Goal: Information Seeking & Learning: Learn about a topic

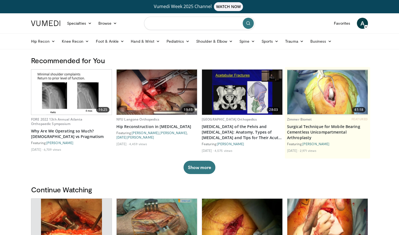
click at [179, 22] on input "Search topics, interventions" at bounding box center [199, 23] width 111 height 13
type input "**********"
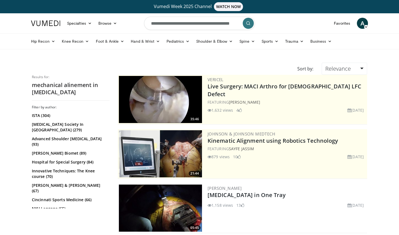
click at [234, 191] on div "Christopher Pelt Total Knee Arthroplasty in One Tray 1,158 views March 28, 2025…" at bounding box center [287, 208] width 158 height 47
click at [234, 193] on link "Total Knee Arthroplasty in One Tray" at bounding box center [247, 194] width 78 height 7
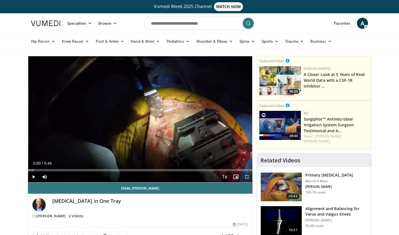
click at [245, 176] on span "Video Player" at bounding box center [246, 176] width 11 height 11
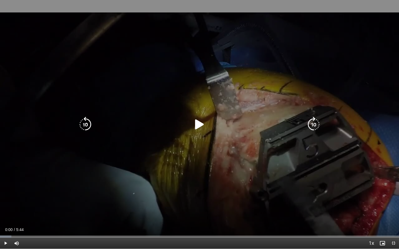
click at [200, 124] on icon "Video Player" at bounding box center [200, 125] width 16 height 16
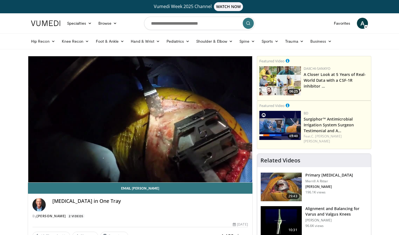
click at [47, 23] on img at bounding box center [45, 24] width 29 height 6
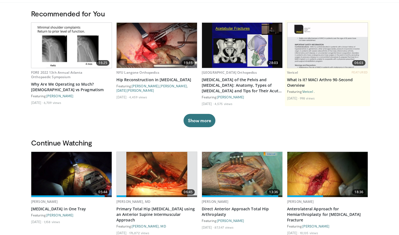
scroll to position [48, 0]
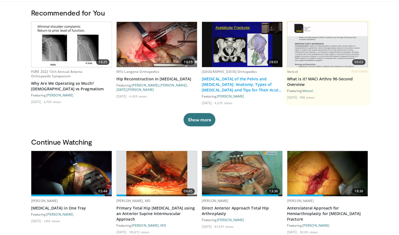
click at [230, 89] on link "Fractures of the Pelvis and Acetabulum: Anatomy, Types of Fractures and Tips fo…" at bounding box center [242, 84] width 81 height 17
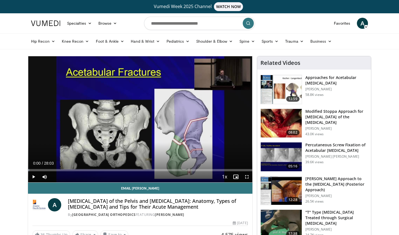
click at [247, 178] on span "Video Player" at bounding box center [246, 176] width 11 height 11
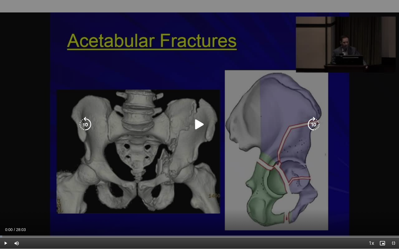
click at [186, 119] on div "Video Player" at bounding box center [199, 124] width 239 height 11
click at [193, 122] on icon "Video Player" at bounding box center [200, 125] width 16 height 16
click at [206, 128] on icon "Video Player" at bounding box center [200, 125] width 16 height 16
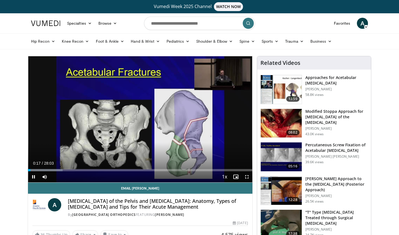
click at [246, 176] on span "Video Player" at bounding box center [246, 176] width 11 height 11
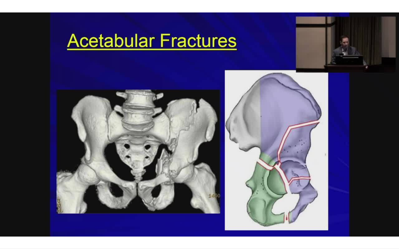
click at [200, 123] on div "10 seconds Tap to unmute" at bounding box center [199, 124] width 399 height 249
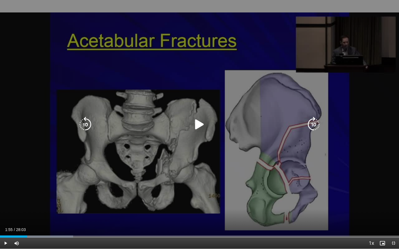
click at [200, 123] on icon "Video Player" at bounding box center [200, 125] width 16 height 16
click at [203, 119] on icon "Video Player" at bounding box center [200, 125] width 16 height 16
click at [200, 124] on icon "Video Player" at bounding box center [200, 125] width 16 height 16
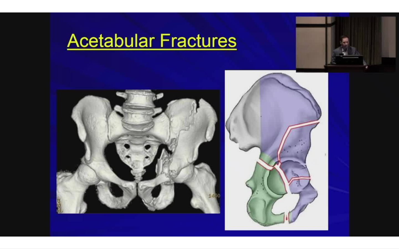
click at [201, 111] on div "10 seconds Tap to unmute" at bounding box center [199, 124] width 399 height 249
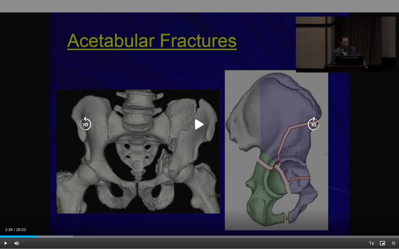
click at [195, 121] on icon "Video Player" at bounding box center [200, 125] width 16 height 16
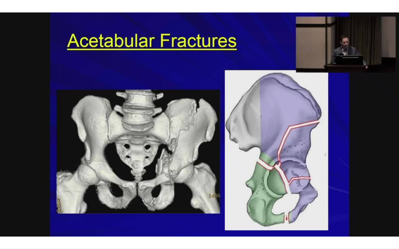
click at [195, 121] on div "10 seconds Tap to unmute" at bounding box center [199, 124] width 399 height 249
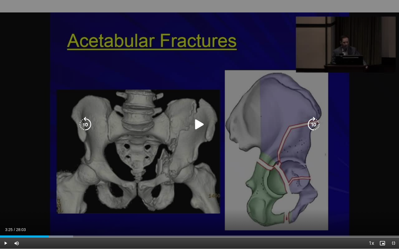
click at [196, 129] on icon "Video Player" at bounding box center [200, 125] width 16 height 16
click at [86, 123] on icon "Video Player" at bounding box center [86, 125] width 16 height 16
click at [205, 122] on icon "Video Player" at bounding box center [200, 125] width 16 height 16
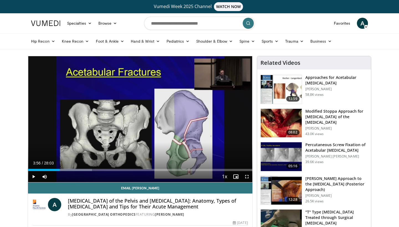
click at [249, 175] on span "Video Player" at bounding box center [246, 176] width 11 height 11
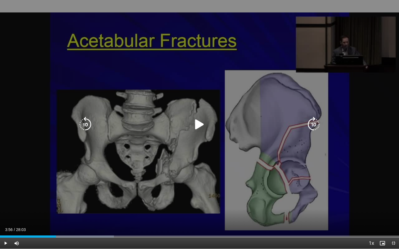
click at [197, 121] on icon "Video Player" at bounding box center [200, 125] width 16 height 16
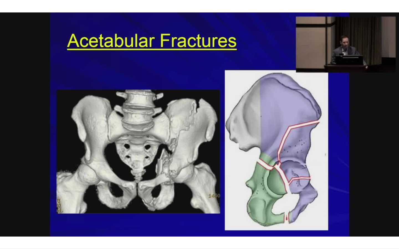
click at [197, 121] on div "20 seconds Tap to unmute" at bounding box center [199, 124] width 399 height 249
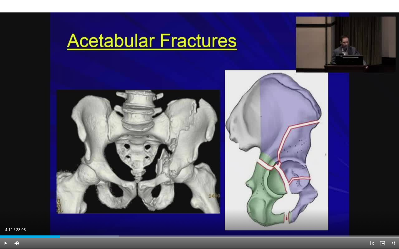
click at [197, 121] on div "20 seconds Tap to unmute" at bounding box center [199, 124] width 399 height 249
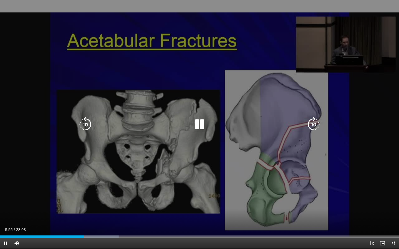
click at [88, 121] on icon "Video Player" at bounding box center [86, 125] width 16 height 16
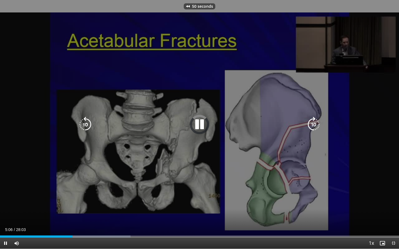
click at [88, 121] on icon "Video Player" at bounding box center [86, 125] width 16 height 16
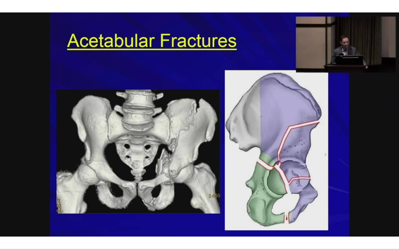
click at [88, 121] on div "70 seconds Tap to unmute" at bounding box center [199, 124] width 399 height 249
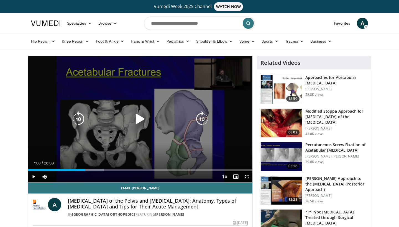
click at [139, 123] on icon "Video Player" at bounding box center [140, 119] width 16 height 16
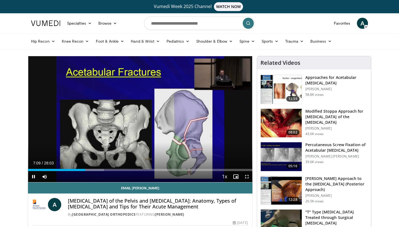
click at [244, 176] on span "Video Player" at bounding box center [246, 176] width 11 height 11
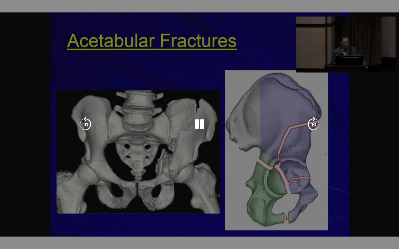
click at [193, 124] on div "70 seconds Tap to unmute" at bounding box center [199, 124] width 399 height 249
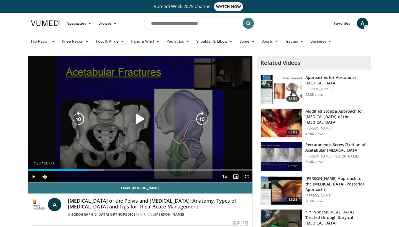
click at [141, 121] on icon "Video Player" at bounding box center [140, 119] width 16 height 16
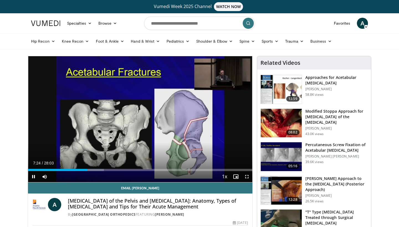
click at [248, 175] on span "Video Player" at bounding box center [246, 176] width 11 height 11
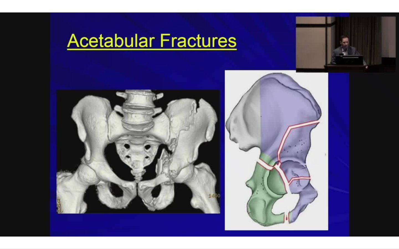
click at [277, 132] on div "70 seconds Tap to unmute" at bounding box center [199, 124] width 399 height 249
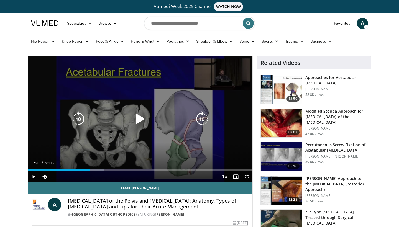
click at [163, 134] on div "70 seconds Tap to unmute" at bounding box center [140, 119] width 224 height 126
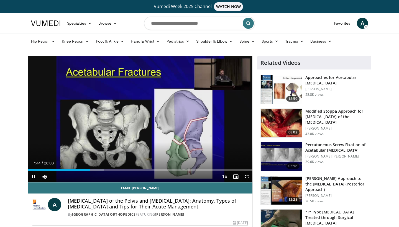
click at [249, 175] on span "Video Player" at bounding box center [246, 176] width 11 height 11
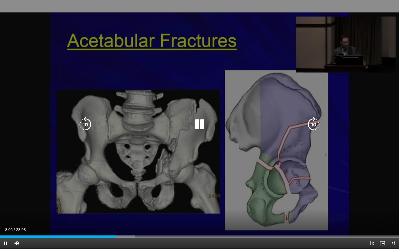
click at [197, 121] on icon "Video Player" at bounding box center [200, 125] width 16 height 16
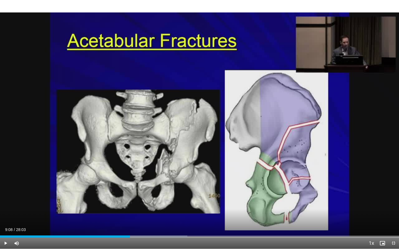
click at [5, 235] on span "Video Player" at bounding box center [5, 243] width 11 height 11
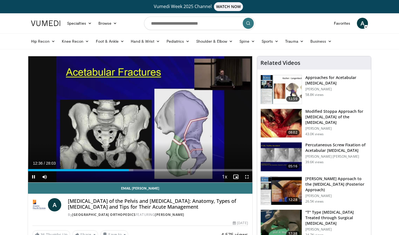
click at [245, 177] on span "Video Player" at bounding box center [246, 176] width 11 height 11
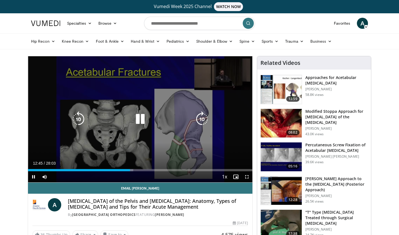
click at [142, 116] on icon "Video Player" at bounding box center [140, 119] width 16 height 16
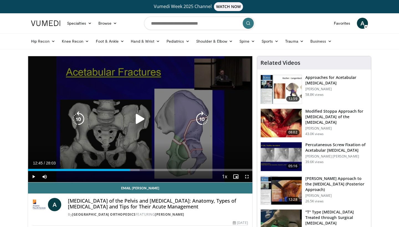
click at [135, 121] on icon "Video Player" at bounding box center [140, 119] width 16 height 16
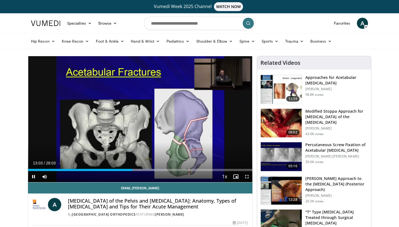
click at [246, 176] on span "Video Player" at bounding box center [246, 176] width 11 height 11
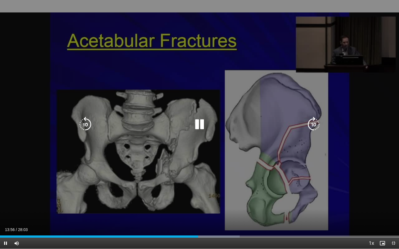
click at [199, 122] on icon "Video Player" at bounding box center [200, 125] width 16 height 16
click at [201, 125] on icon "Video Player" at bounding box center [200, 125] width 16 height 16
click at [203, 130] on icon "Video Player" at bounding box center [200, 125] width 16 height 16
click at [200, 125] on icon "Video Player" at bounding box center [200, 125] width 16 height 16
click at [79, 127] on icon "Video Player" at bounding box center [86, 125] width 16 height 16
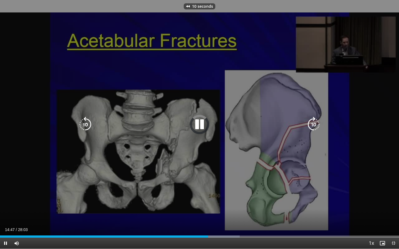
click at [79, 127] on icon "Video Player" at bounding box center [86, 125] width 16 height 16
click at [200, 124] on icon "Video Player" at bounding box center [200, 125] width 16 height 16
